Goal: Transaction & Acquisition: Purchase product/service

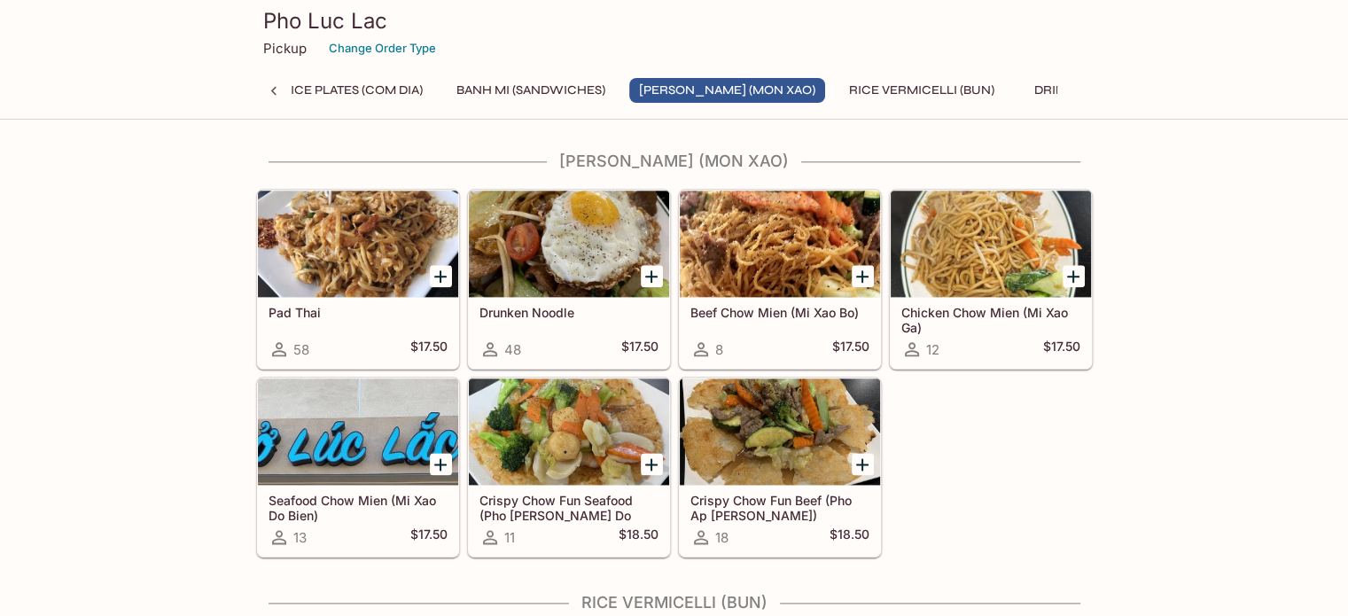
scroll to position [2129, 0]
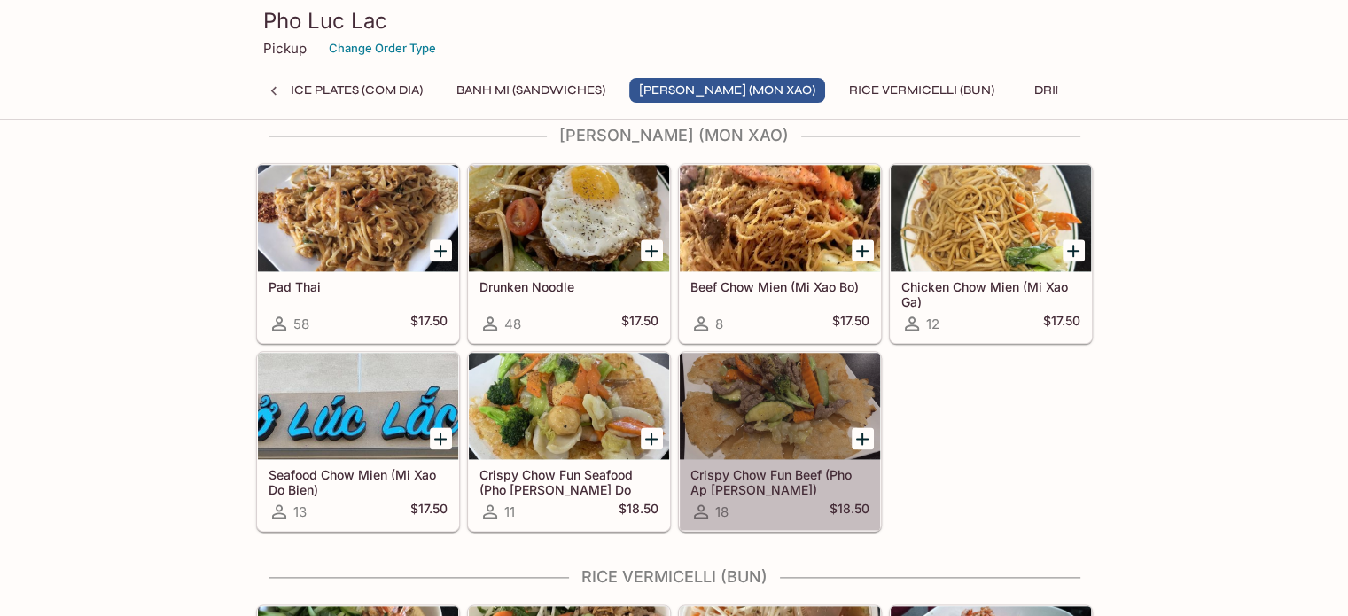
click at [769, 393] on div at bounding box center [780, 406] width 200 height 106
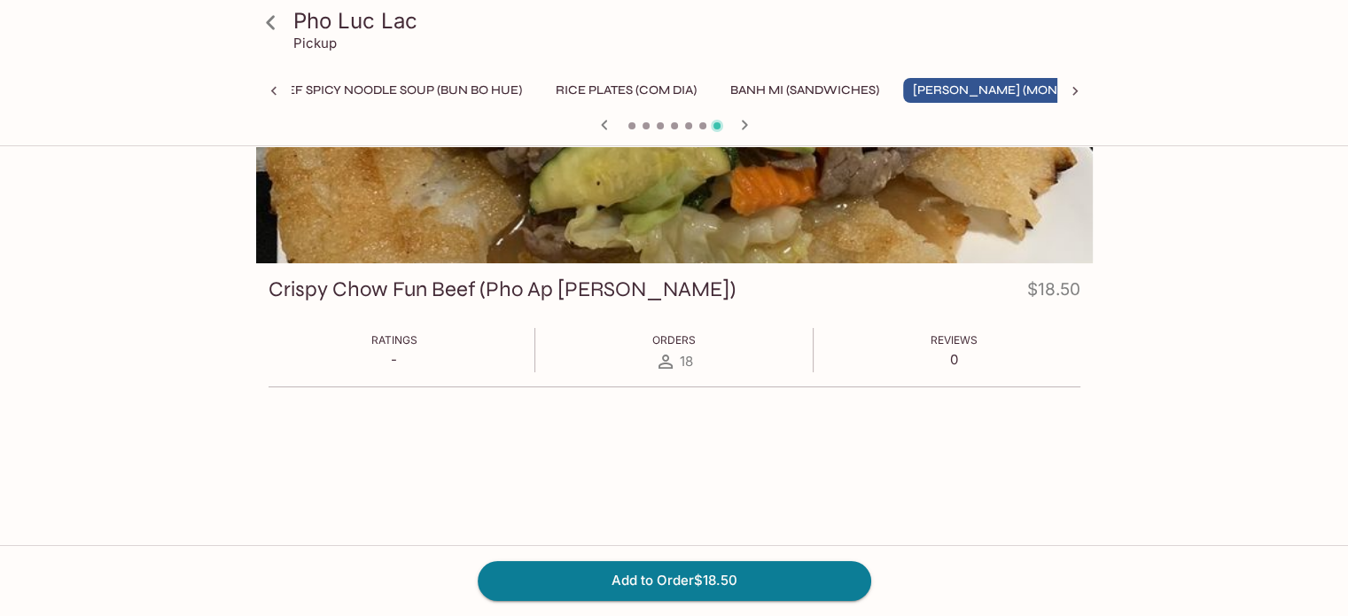
scroll to position [152, 0]
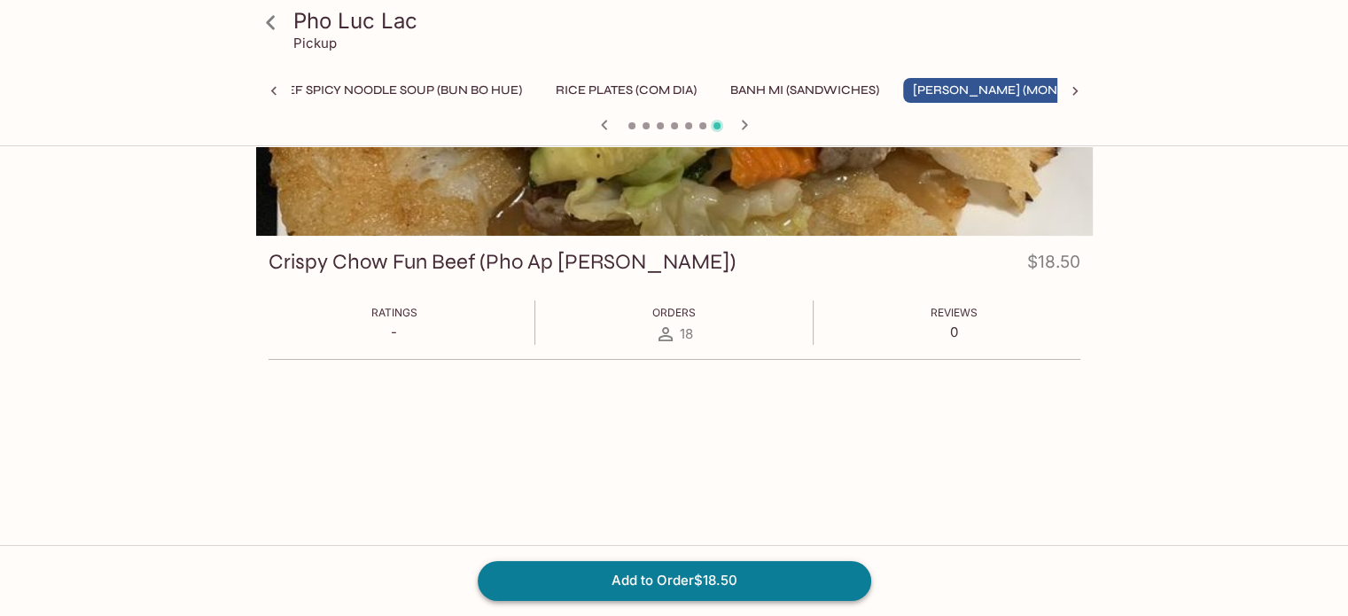
click at [752, 574] on button "Add to Order $18.50" at bounding box center [675, 580] width 394 height 39
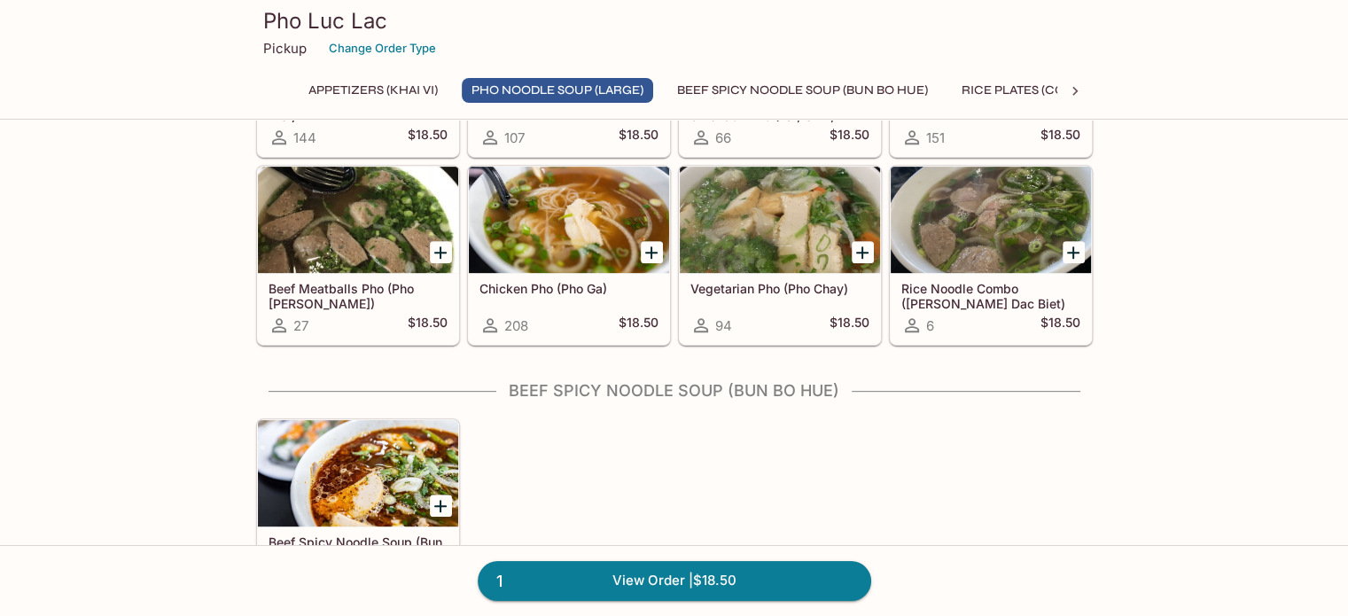
scroll to position [709, 0]
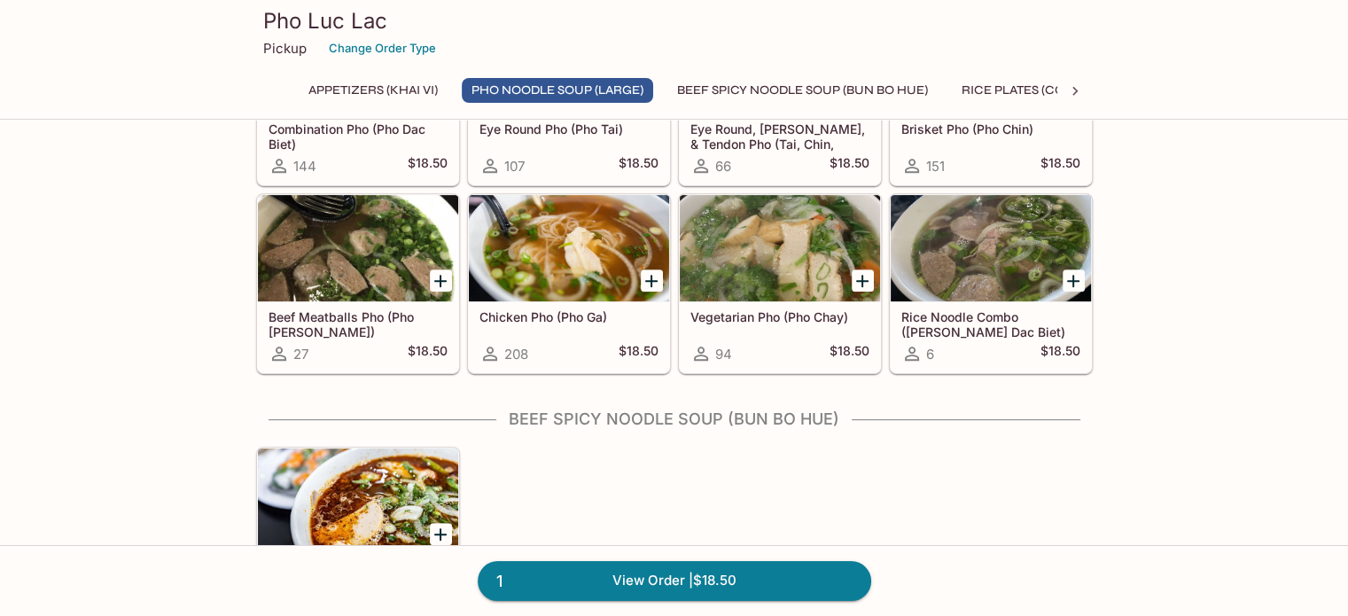
click at [605, 256] on div at bounding box center [569, 248] width 200 height 106
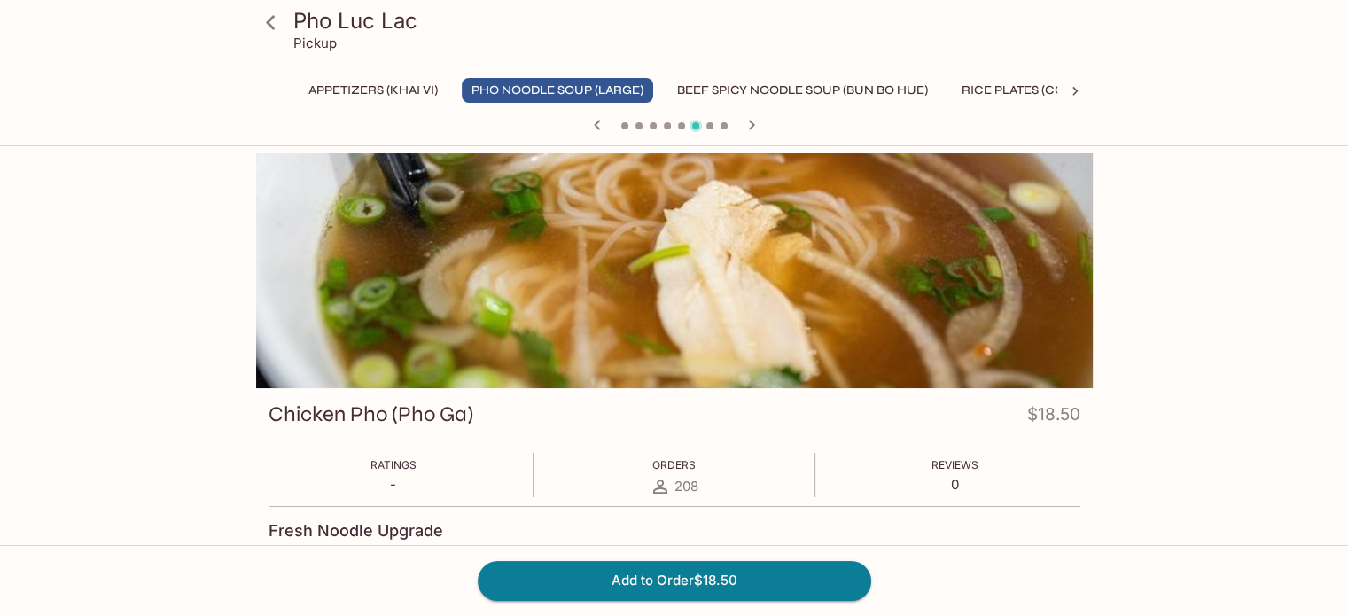
scroll to position [152, 0]
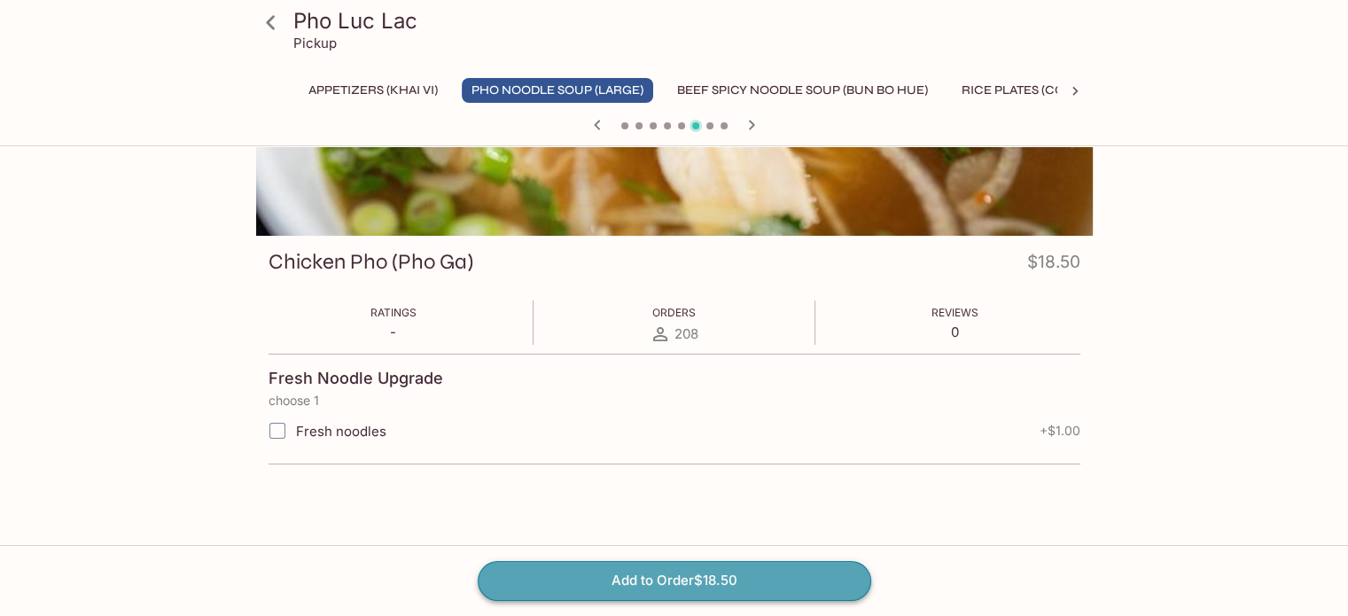
click at [679, 575] on button "Add to Order $18.50" at bounding box center [675, 580] width 394 height 39
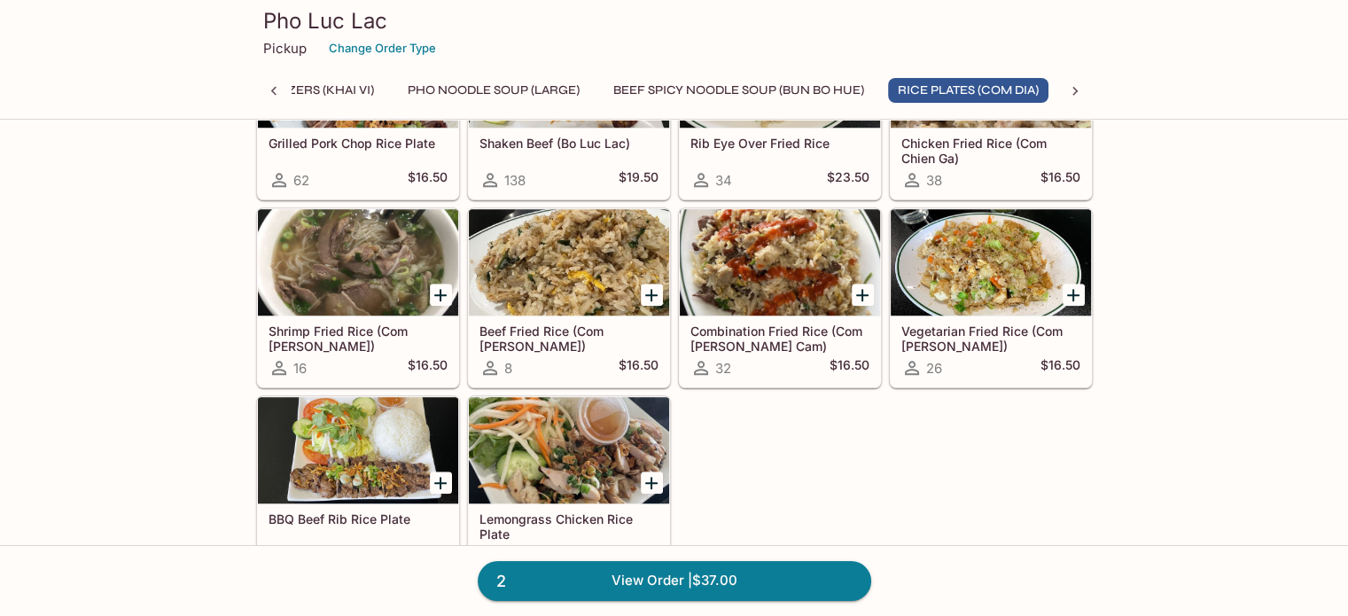
scroll to position [1418, 0]
